Goal: Information Seeking & Learning: Learn about a topic

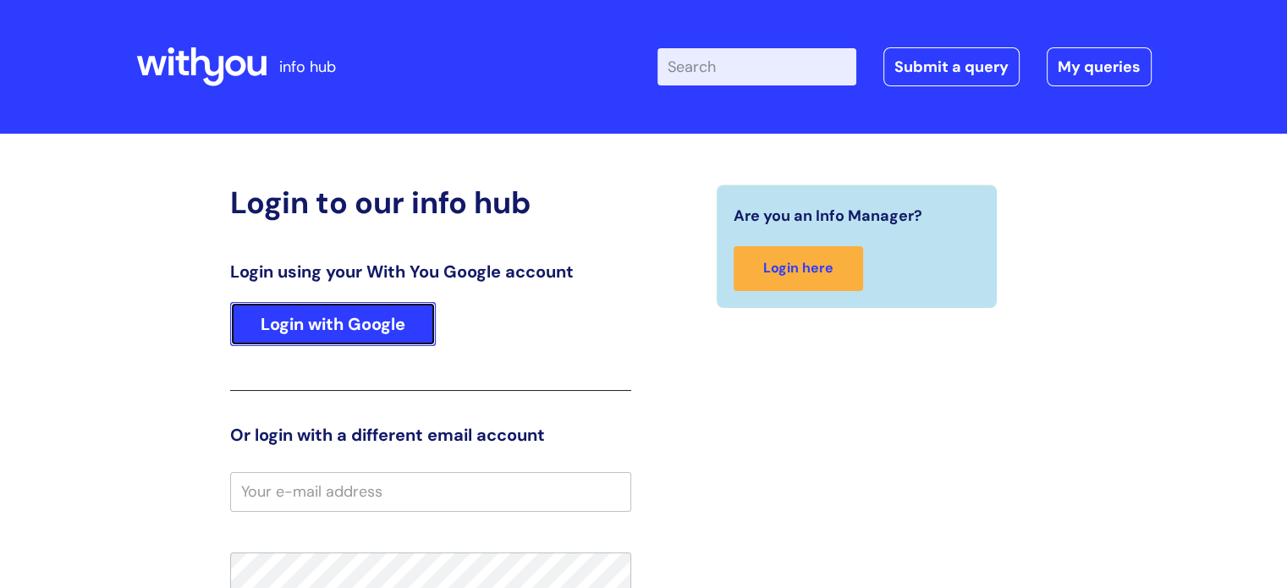
drag, startPoint x: 319, startPoint y: 327, endPoint x: 357, endPoint y: 311, distance: 41.3
click at [319, 327] on link "Login with Google" at bounding box center [333, 324] width 206 height 44
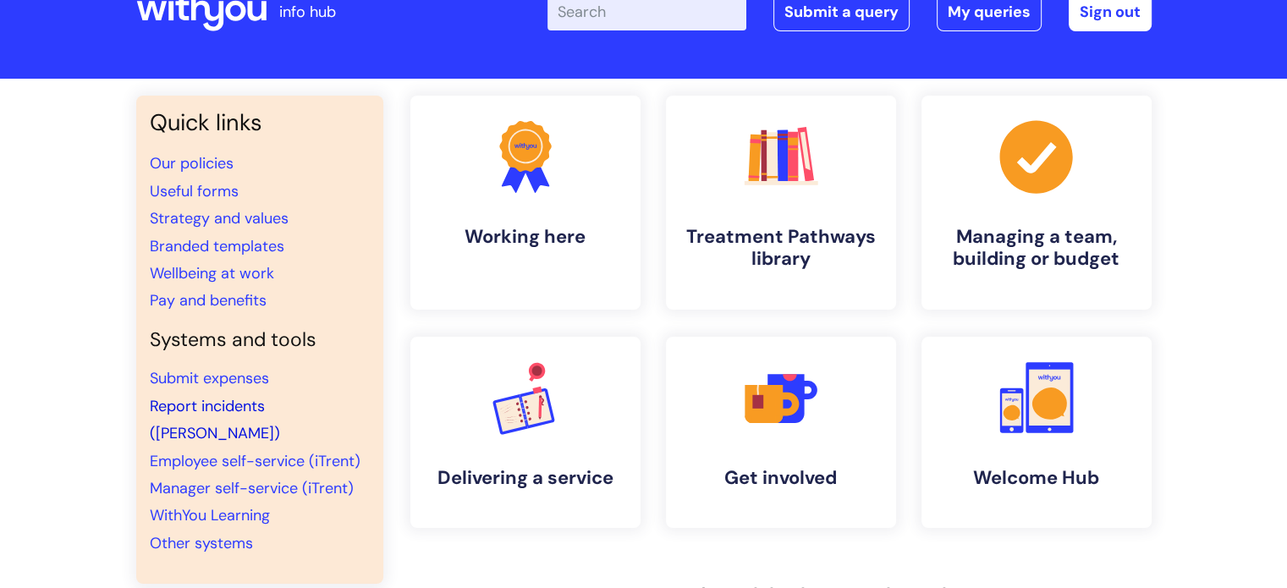
scroll to position [85, 0]
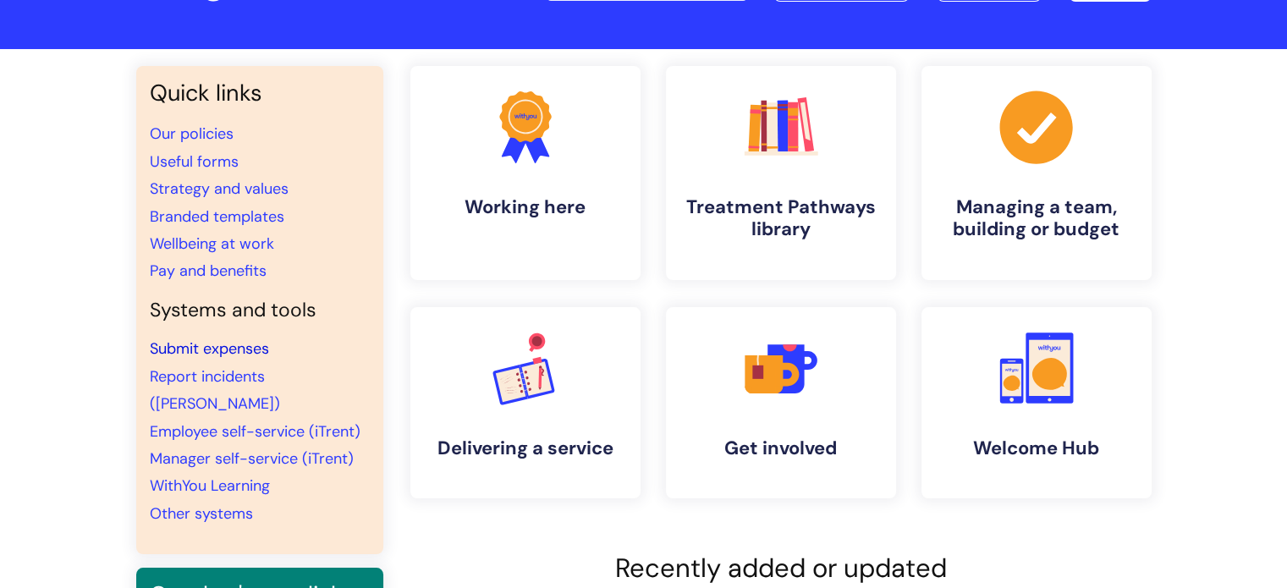
click at [235, 358] on link "Submit expenses" at bounding box center [209, 348] width 119 height 20
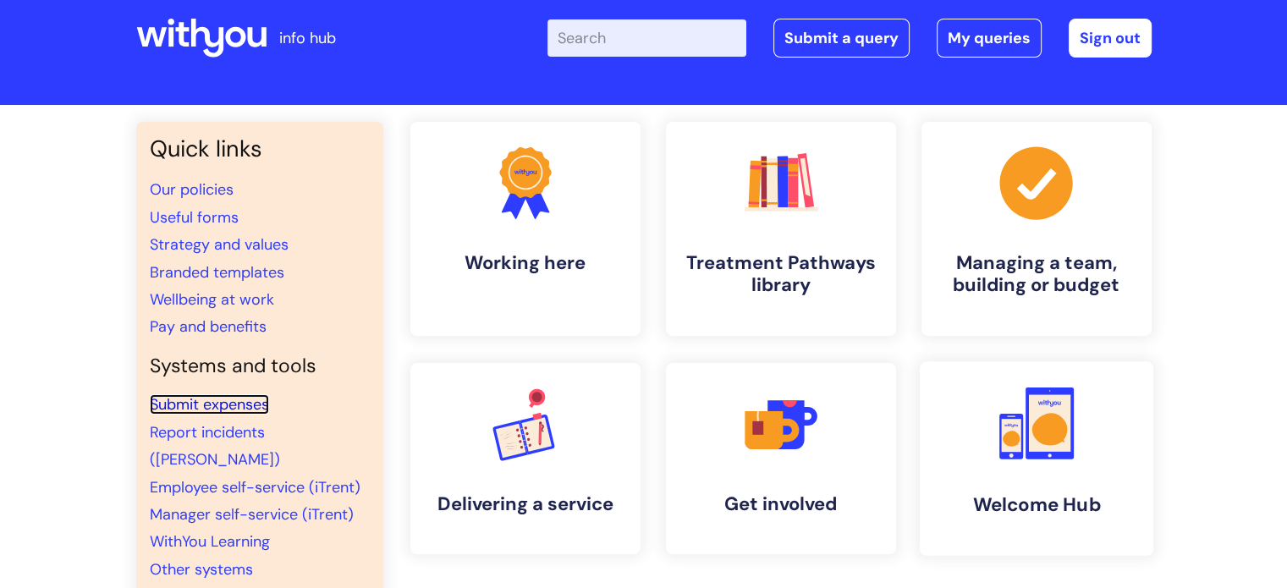
scroll to position [0, 0]
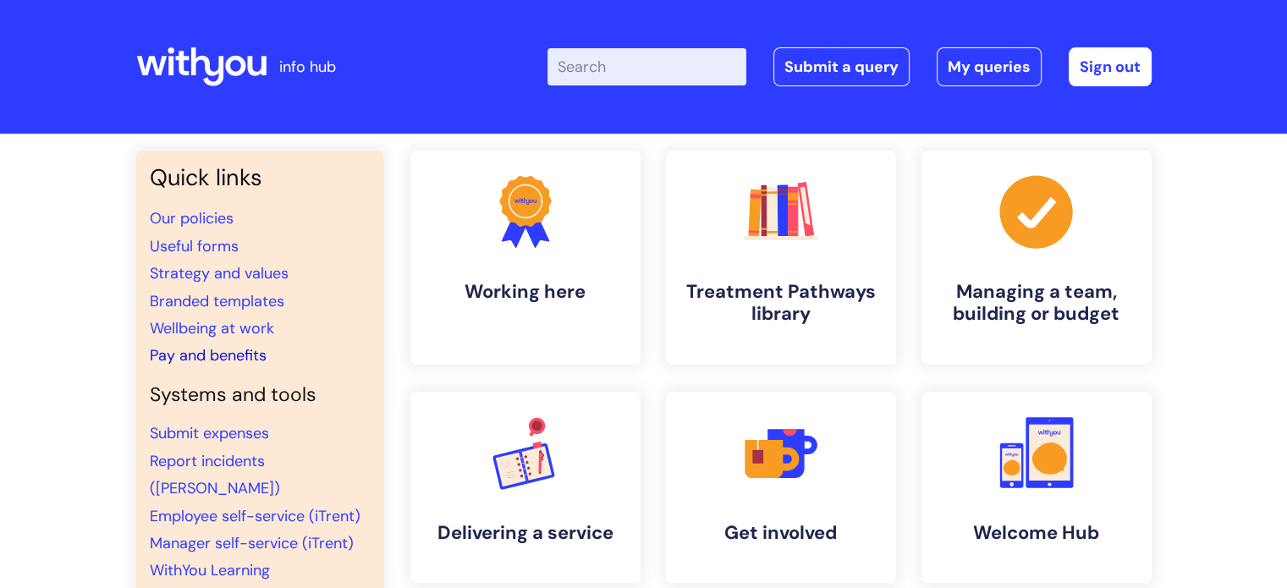
click at [218, 352] on link "Pay and benefits" at bounding box center [208, 355] width 117 height 20
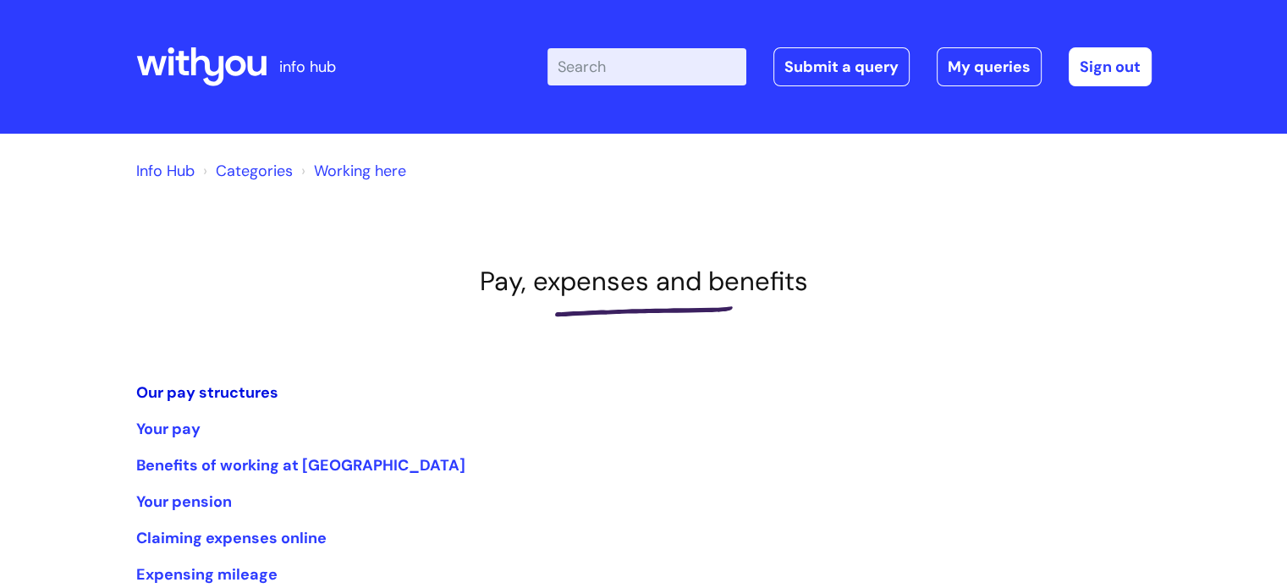
click at [218, 387] on link "Our pay structures" at bounding box center [207, 392] width 142 height 20
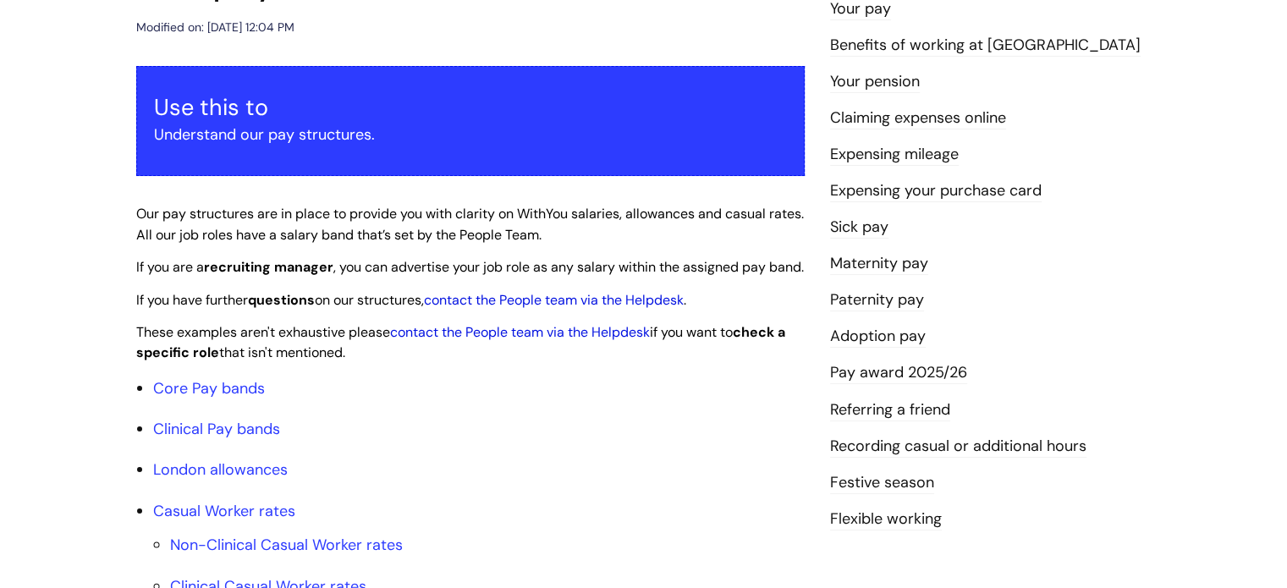
scroll to position [423, 0]
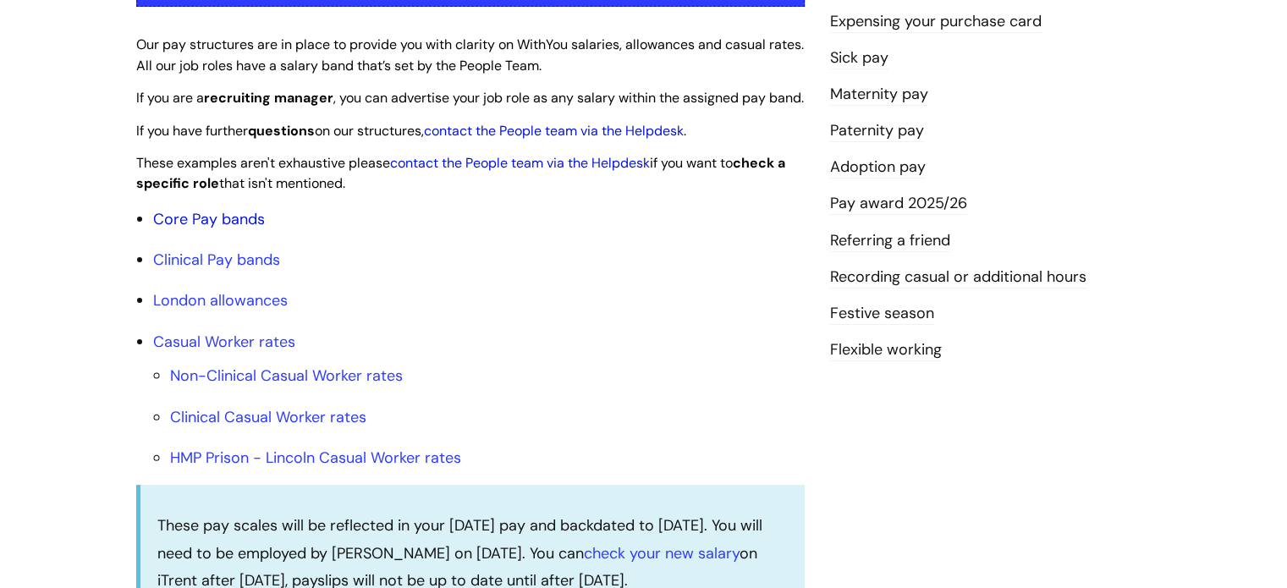
click at [211, 229] on link "Core Pay bands" at bounding box center [209, 219] width 112 height 20
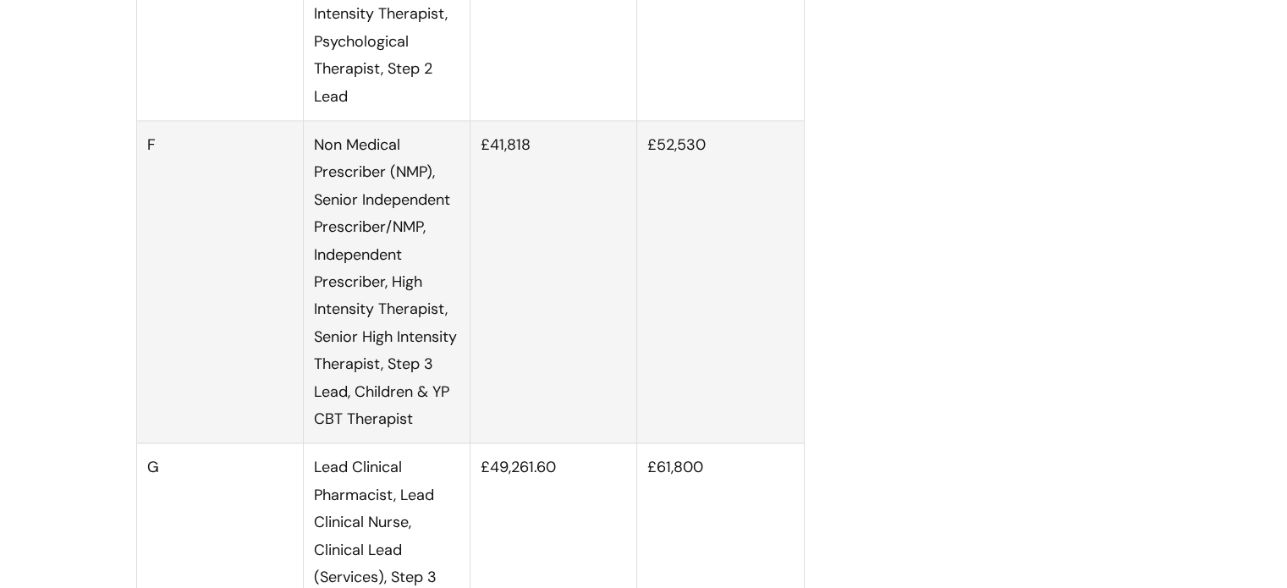
scroll to position [2538, 0]
